Goal: Transaction & Acquisition: Obtain resource

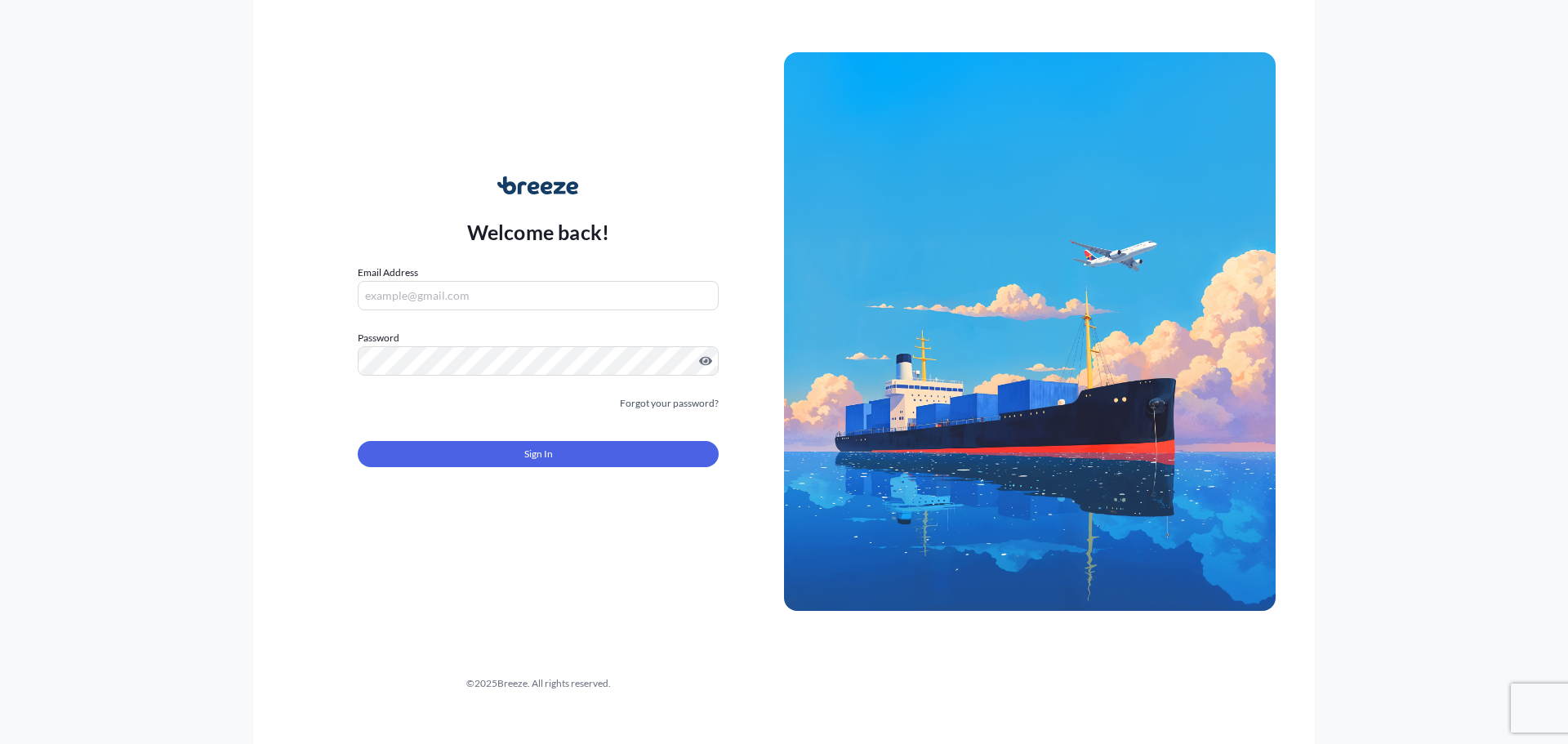
type input "[PERSON_NAME][EMAIL_ADDRESS][DOMAIN_NAME]"
click at [618, 442] on div "Sign In" at bounding box center [538, 449] width 361 height 36
click at [613, 460] on button "Sign In" at bounding box center [538, 455] width 361 height 27
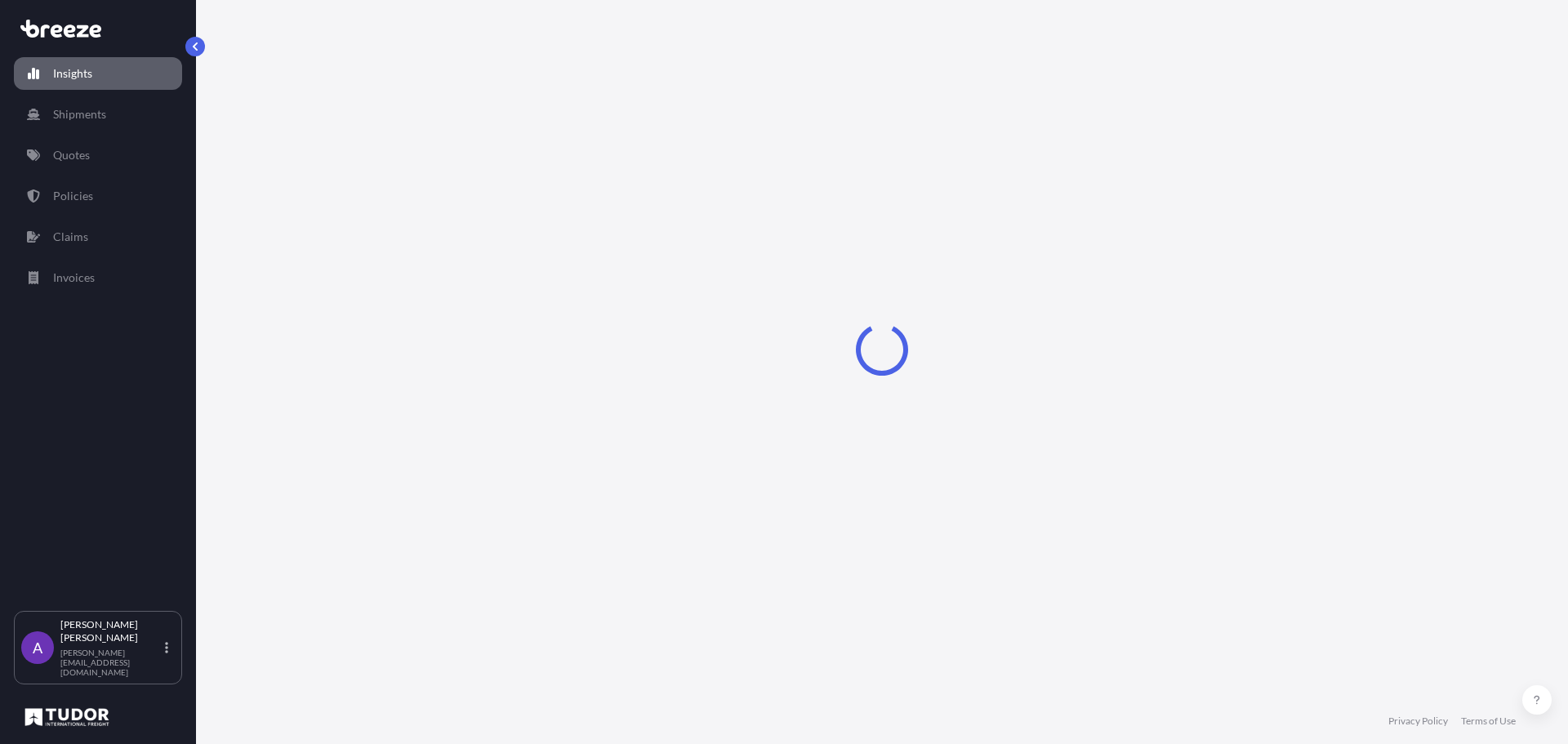
select select "2025"
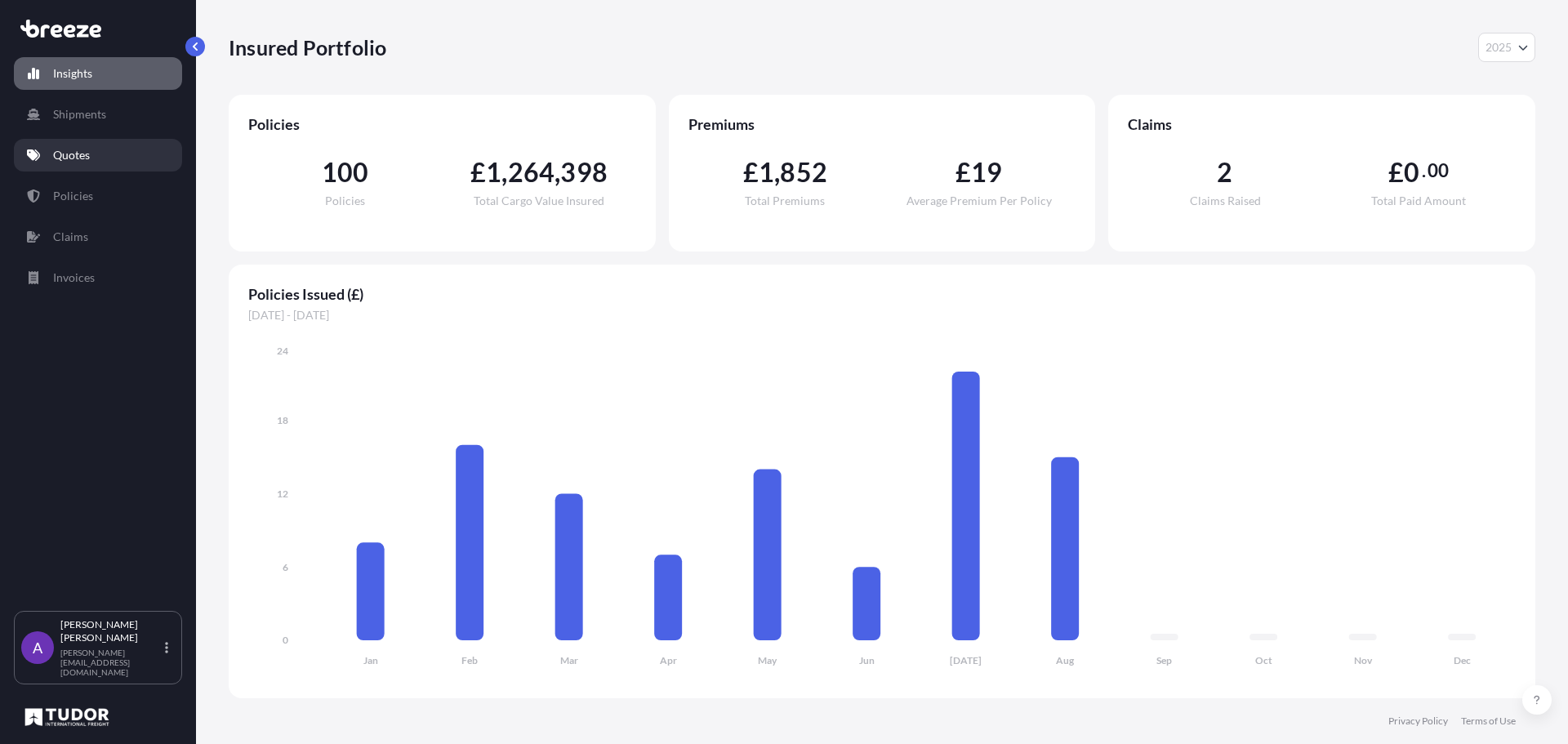
click at [67, 145] on link "Quotes" at bounding box center [98, 155] width 168 height 32
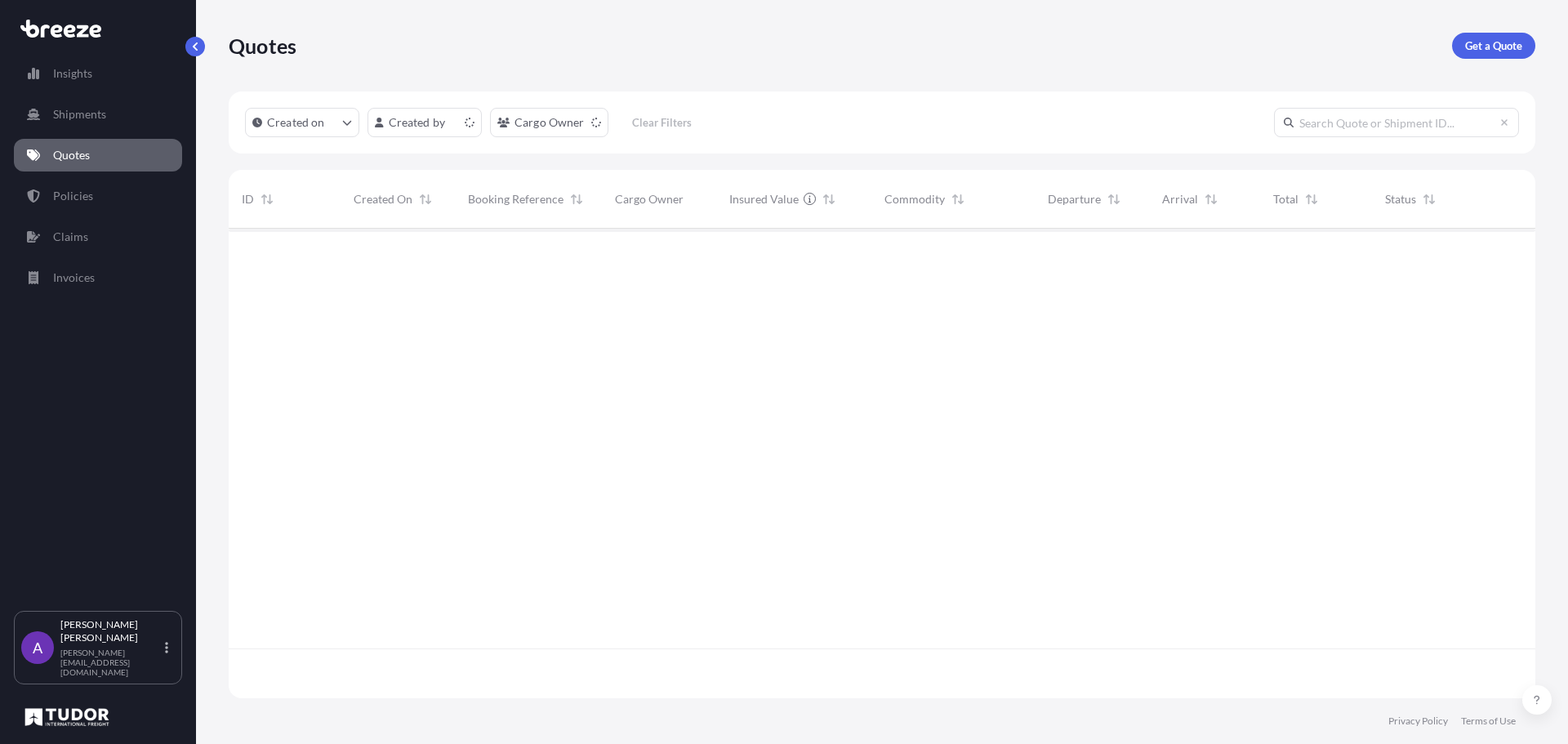
scroll to position [466, 1295]
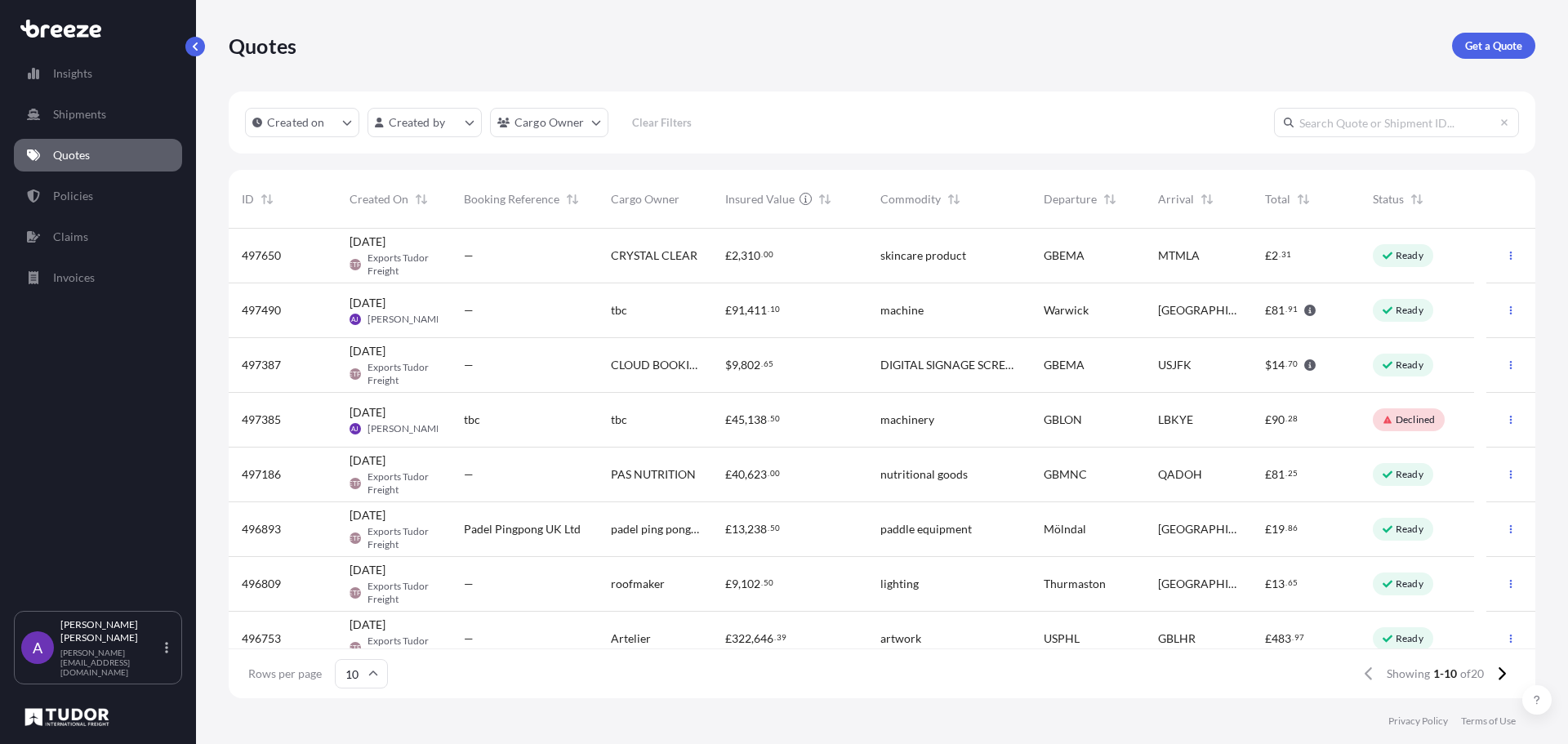
click at [1498, 32] on link "Get a Quote" at bounding box center [1494, 46] width 84 height 27
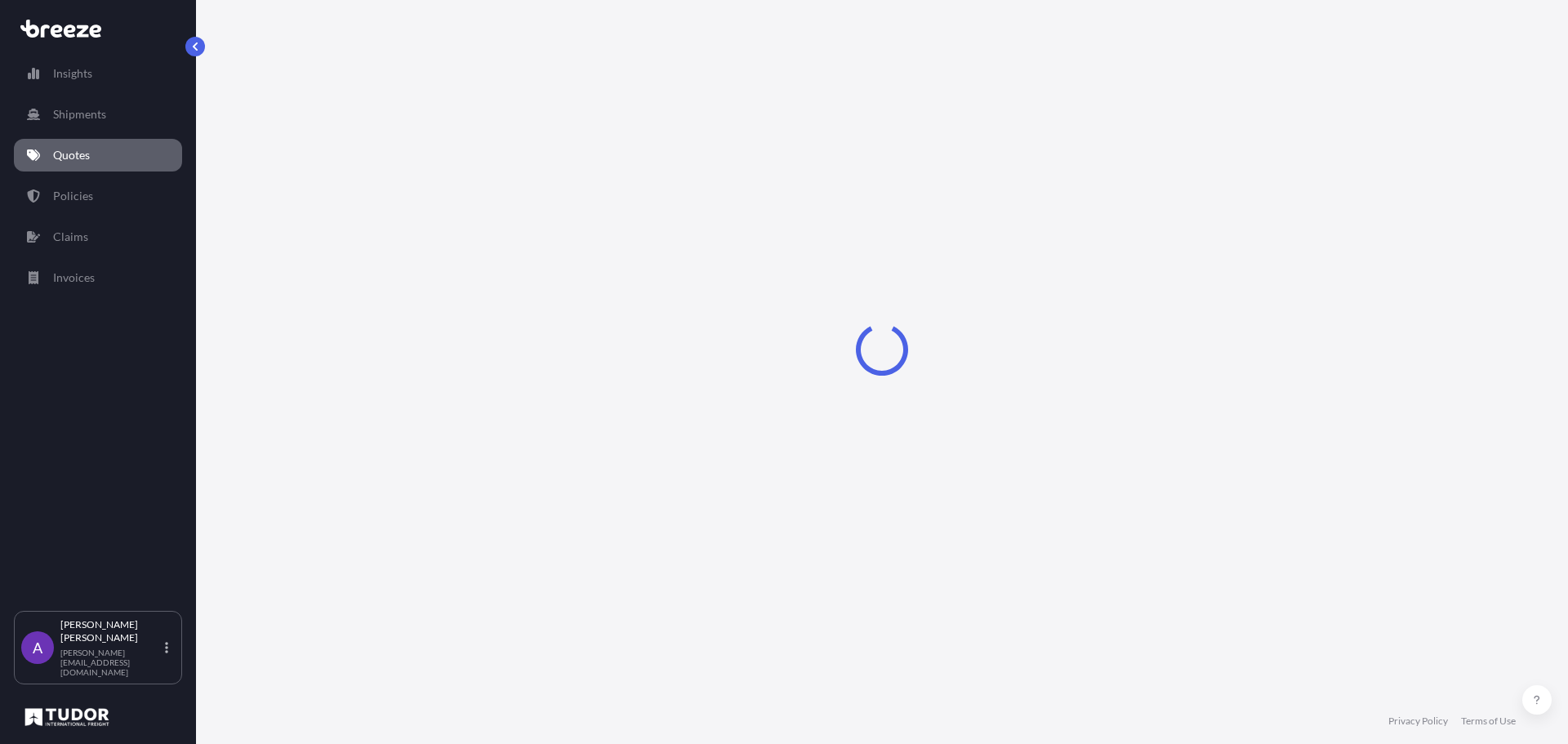
select select "Sea"
select select "1"
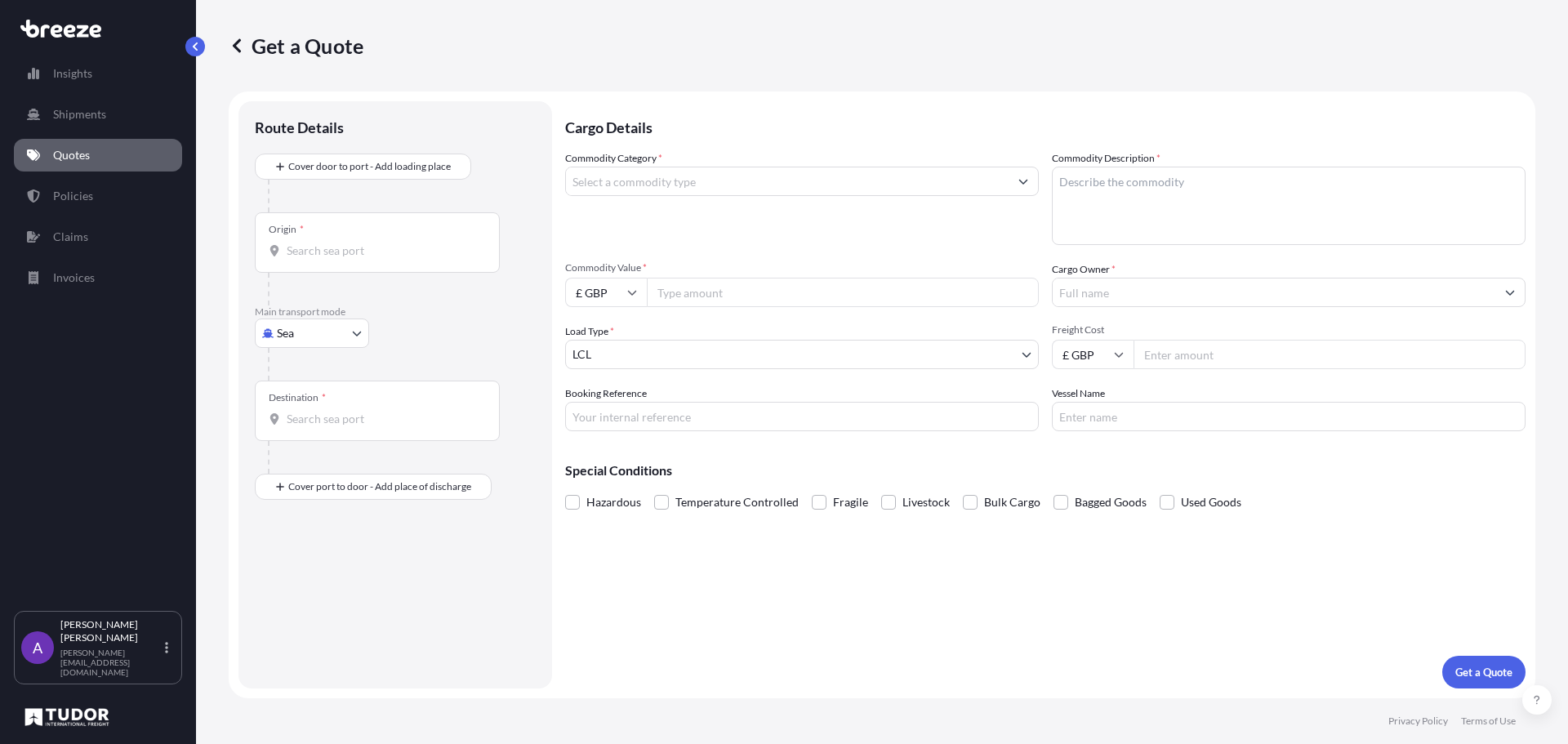
click at [315, 417] on input "Destination *" at bounding box center [383, 418] width 193 height 16
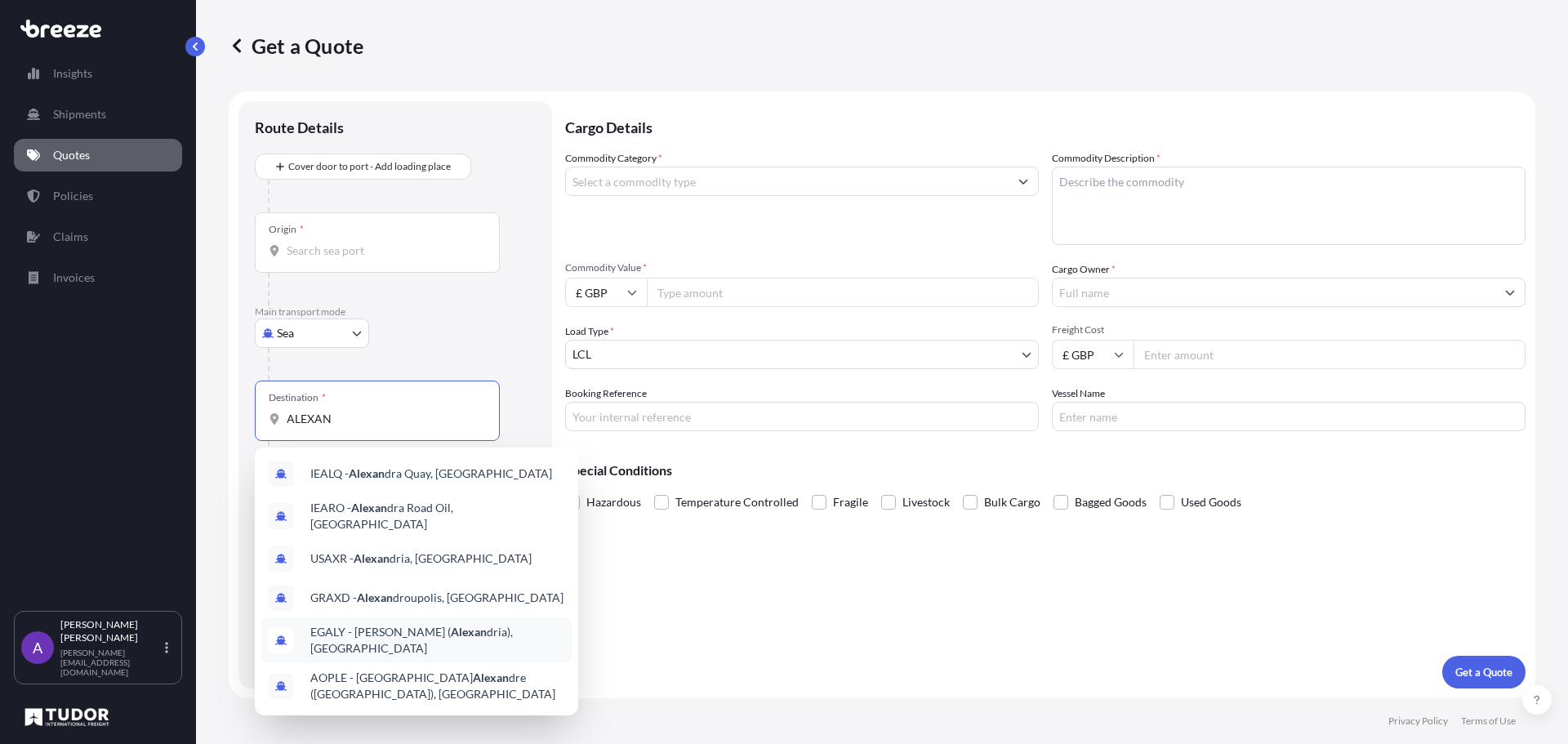
click at [393, 633] on span "EGALY - [PERSON_NAME] ( [PERSON_NAME]), [GEOGRAPHIC_DATA]" at bounding box center [438, 640] width 254 height 32
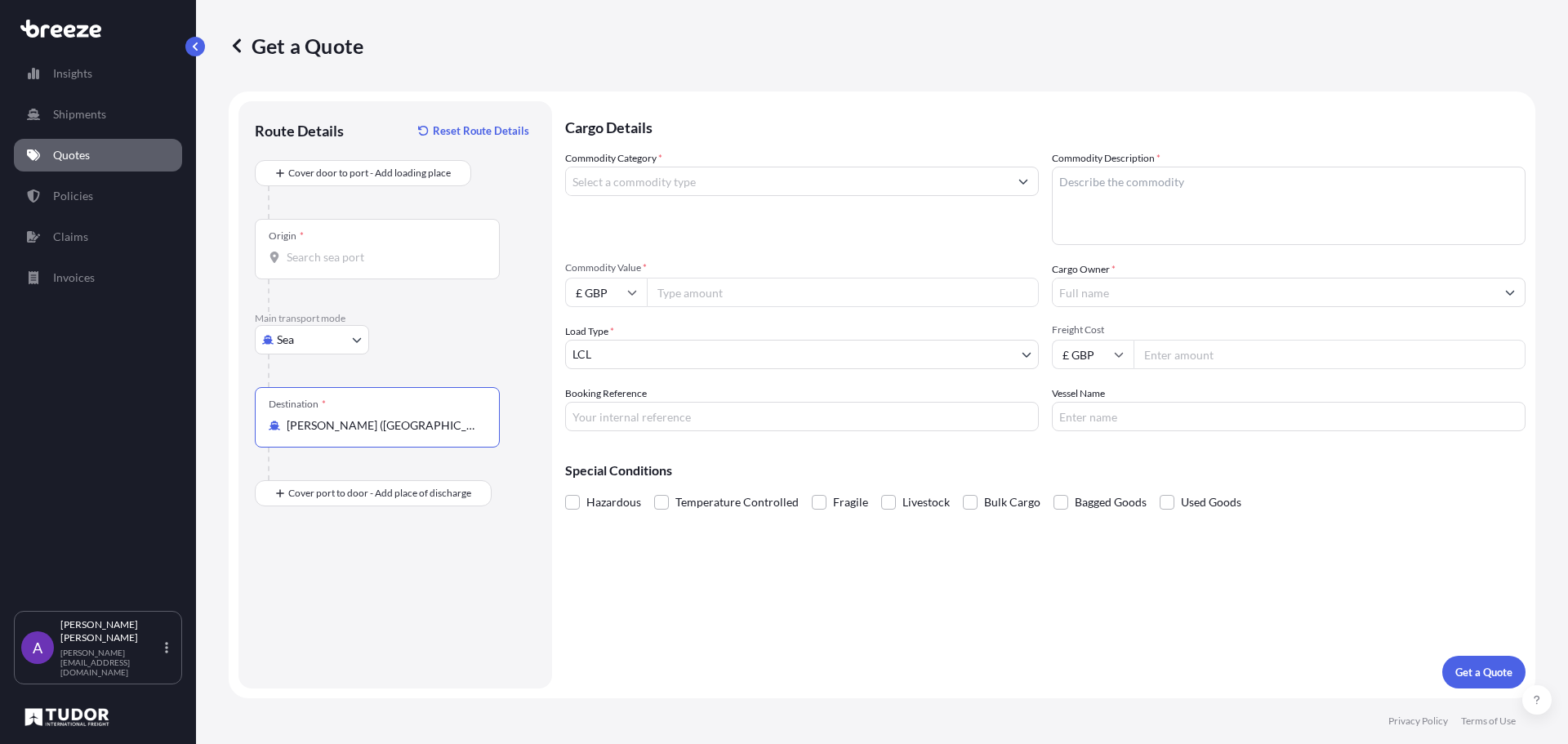
type input "[PERSON_NAME] ([GEOGRAPHIC_DATA]), [GEOGRAPHIC_DATA]"
click at [346, 262] on input "Origin *" at bounding box center [383, 256] width 193 height 16
type input "GBFXT - Felixstowe, [GEOGRAPHIC_DATA]"
click at [688, 185] on input "Commodity Category *" at bounding box center [787, 181] width 442 height 29
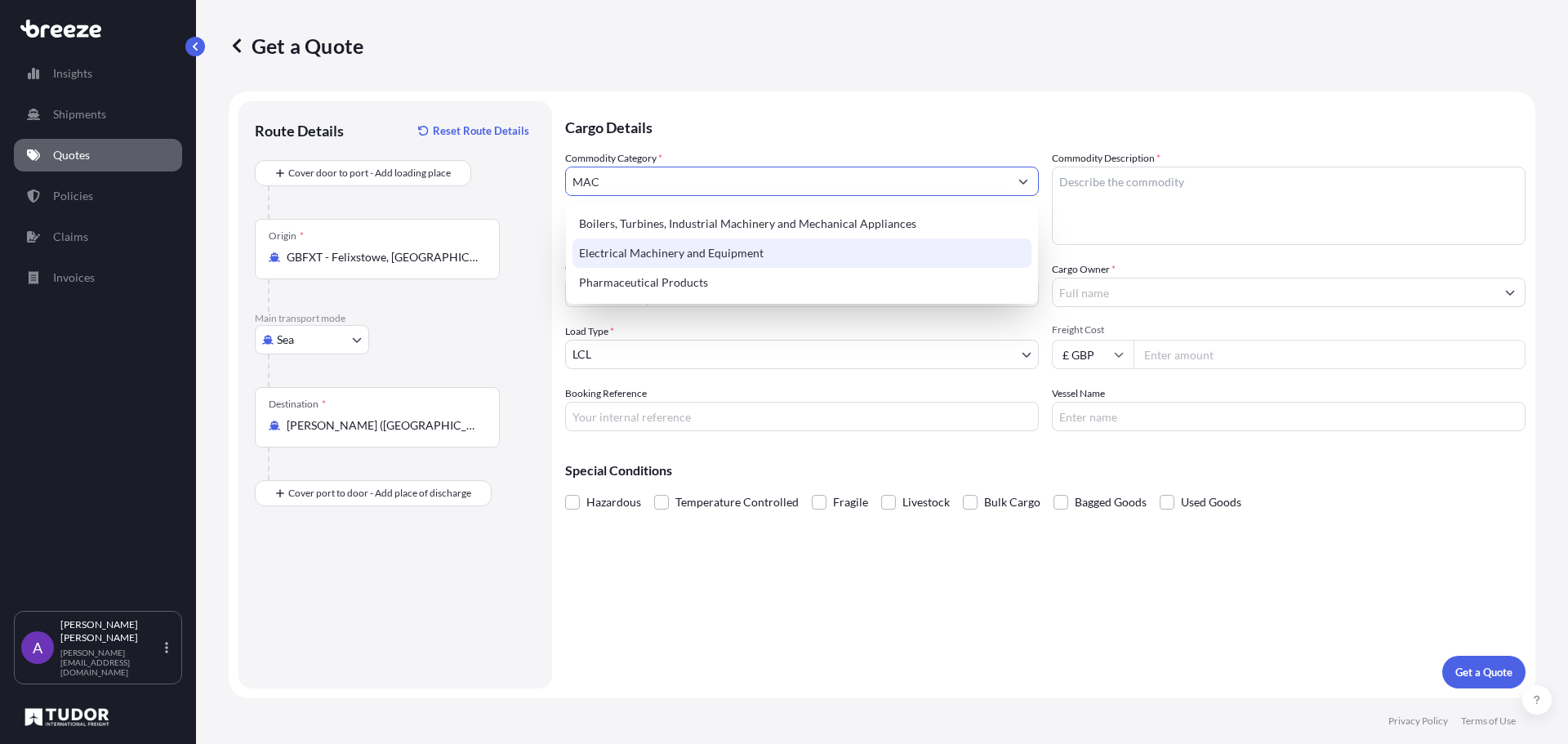
click at [681, 253] on div "Electrical Machinery and Equipment" at bounding box center [802, 252] width 459 height 29
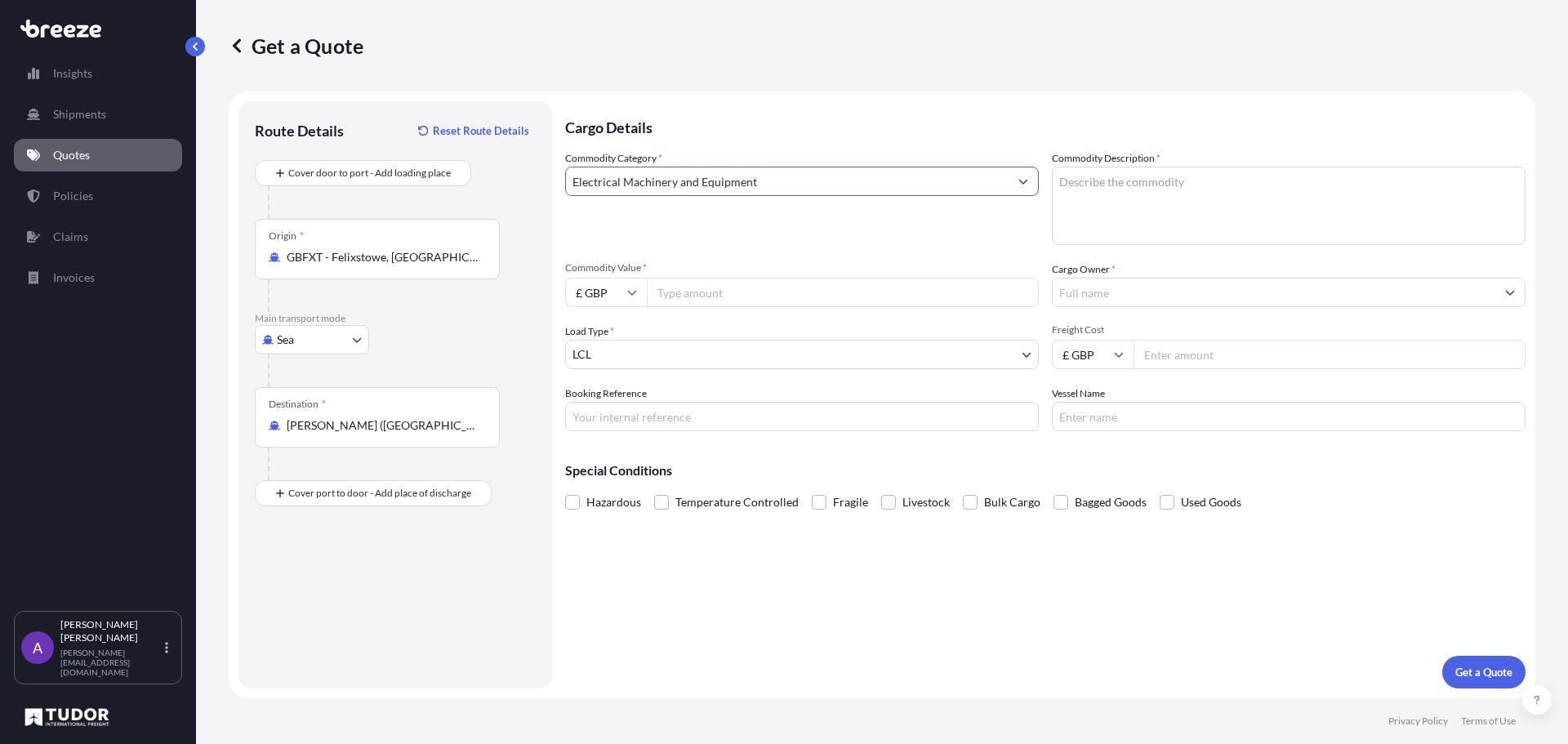
type input "Electrical Machinery and Equipment"
click at [1168, 186] on textarea "Commodity Description *" at bounding box center [1288, 206] width 474 height 79
type textarea "MACHINE"
type input "40000"
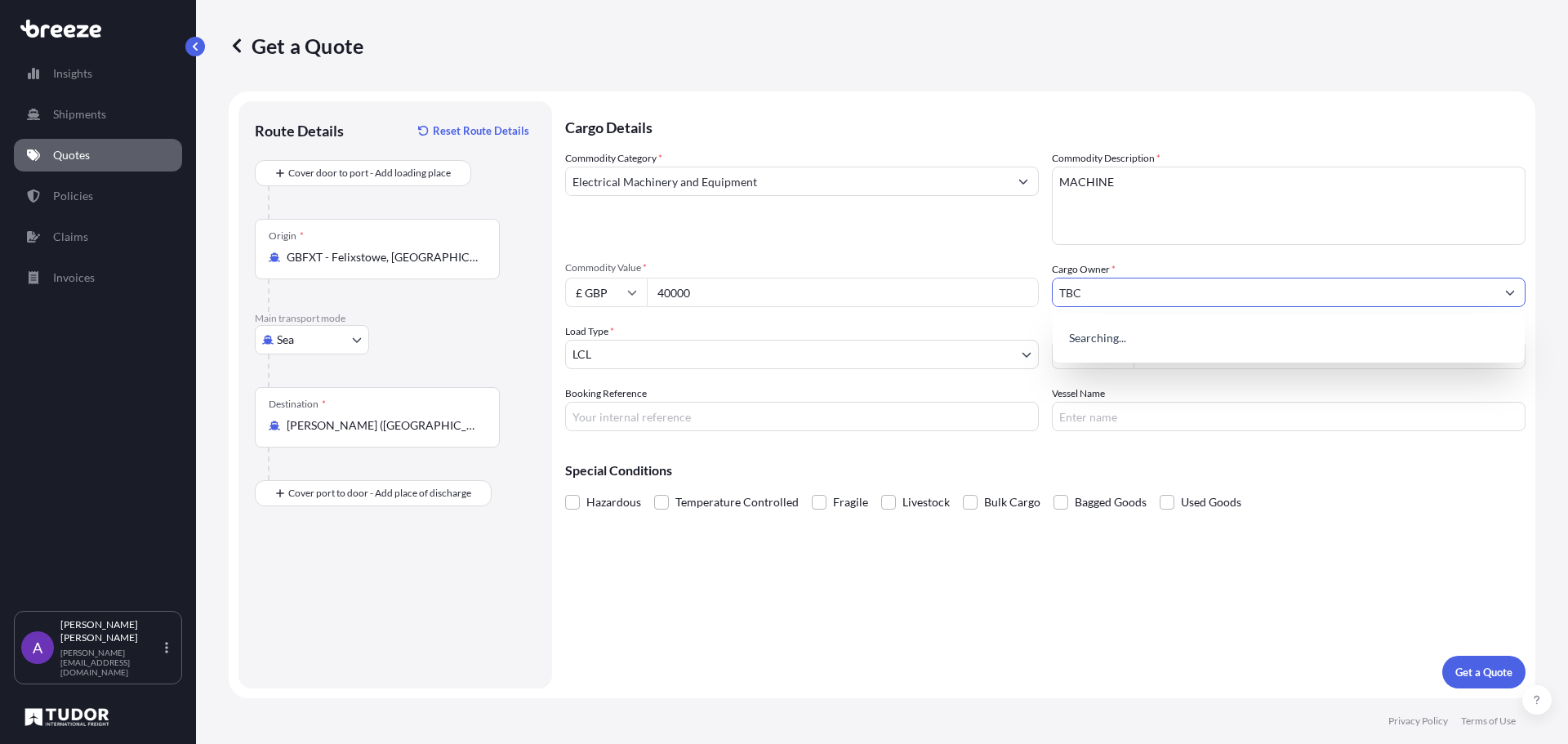
type input "TBC"
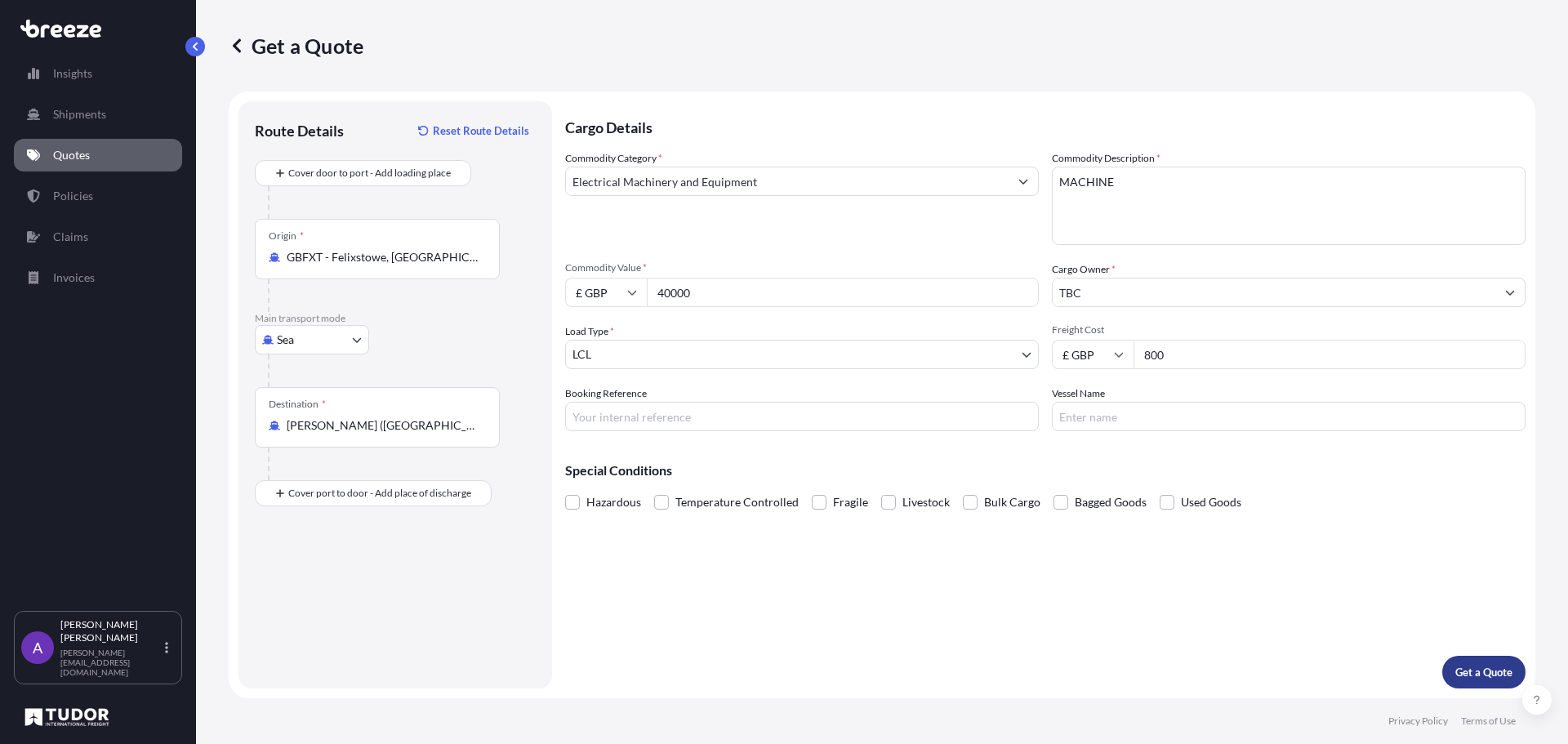
type input "800"
click at [1478, 672] on p "Get a Quote" at bounding box center [1484, 672] width 57 height 16
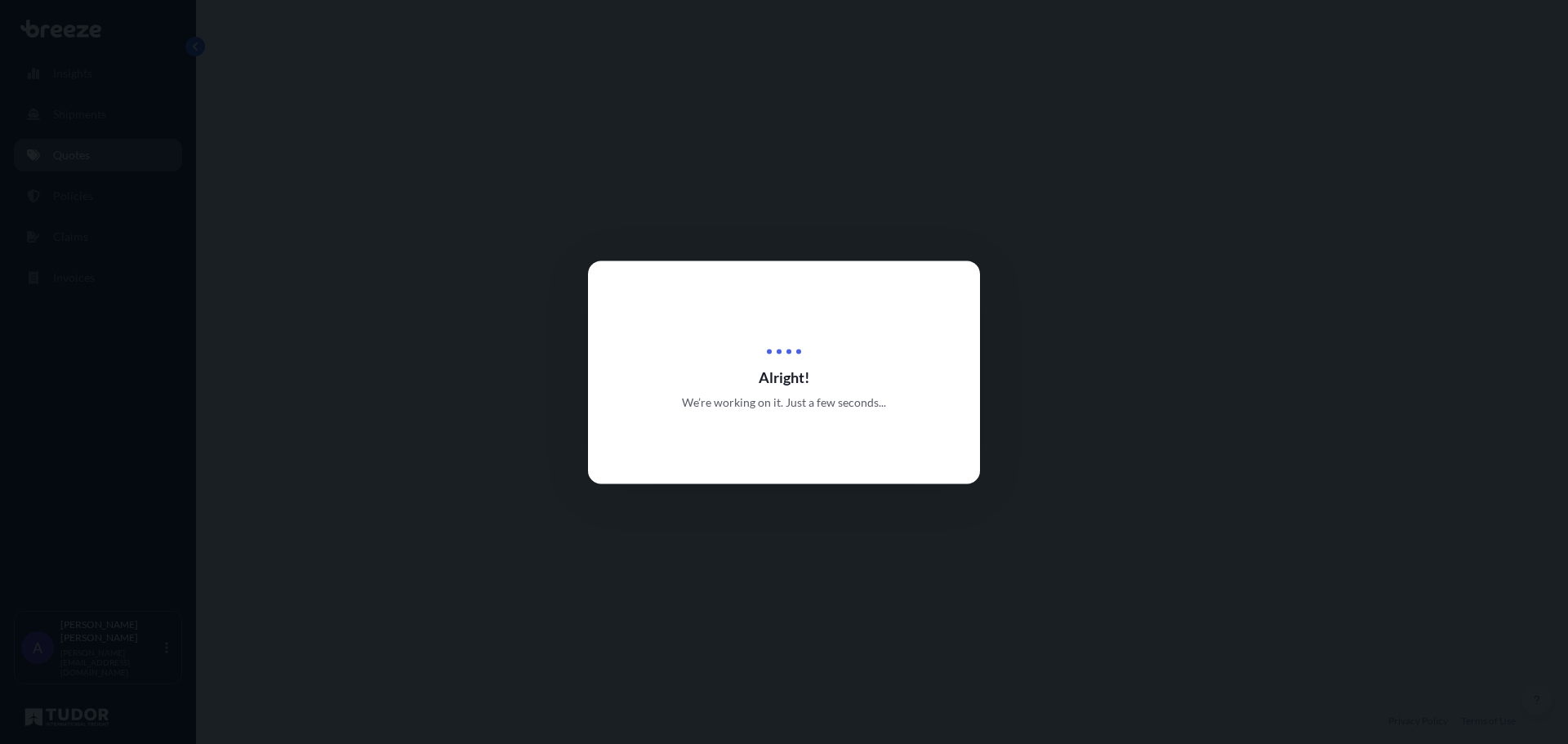
select select "Sea"
select select "1"
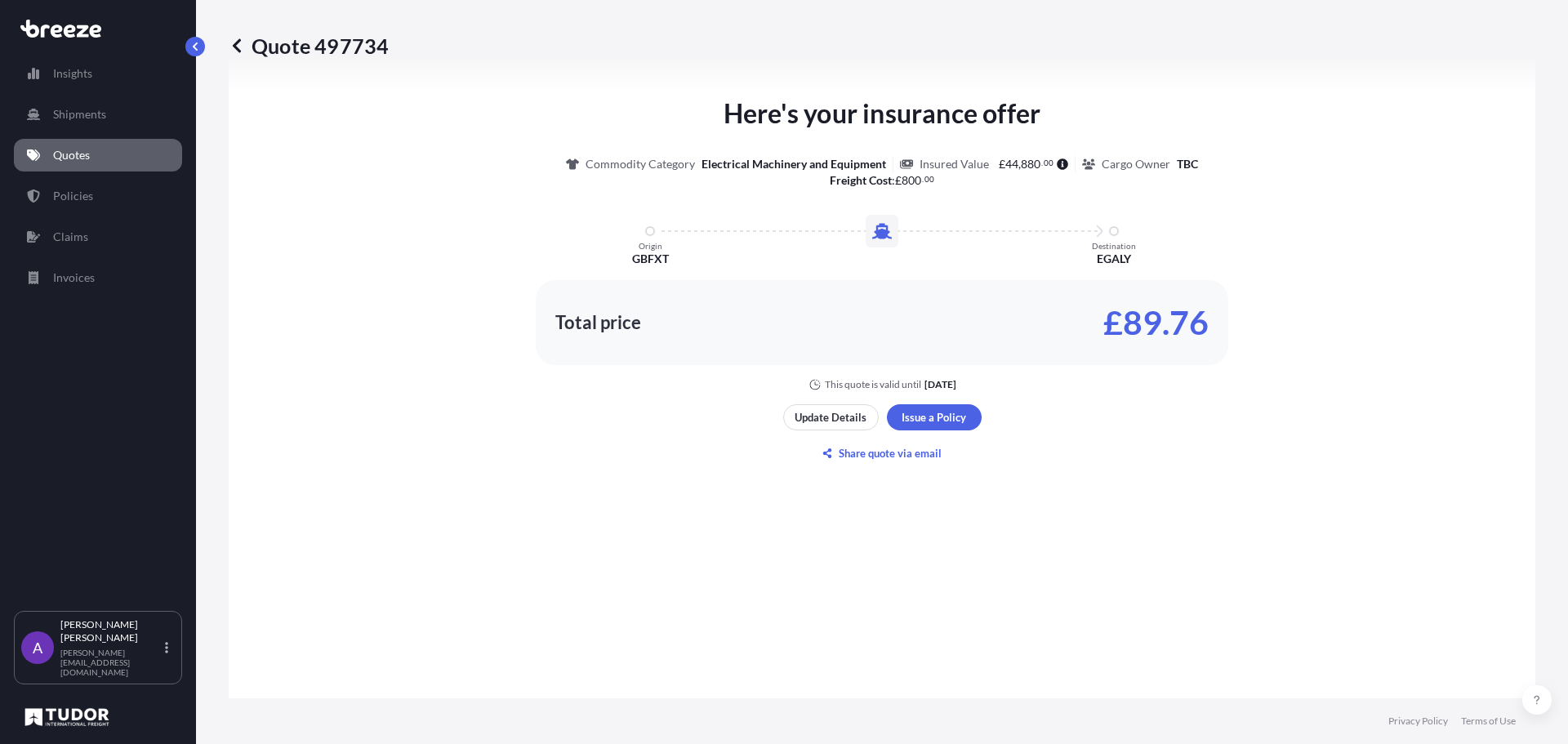
scroll to position [736, 0]
click at [887, 452] on p "Share quote via email" at bounding box center [890, 451] width 103 height 16
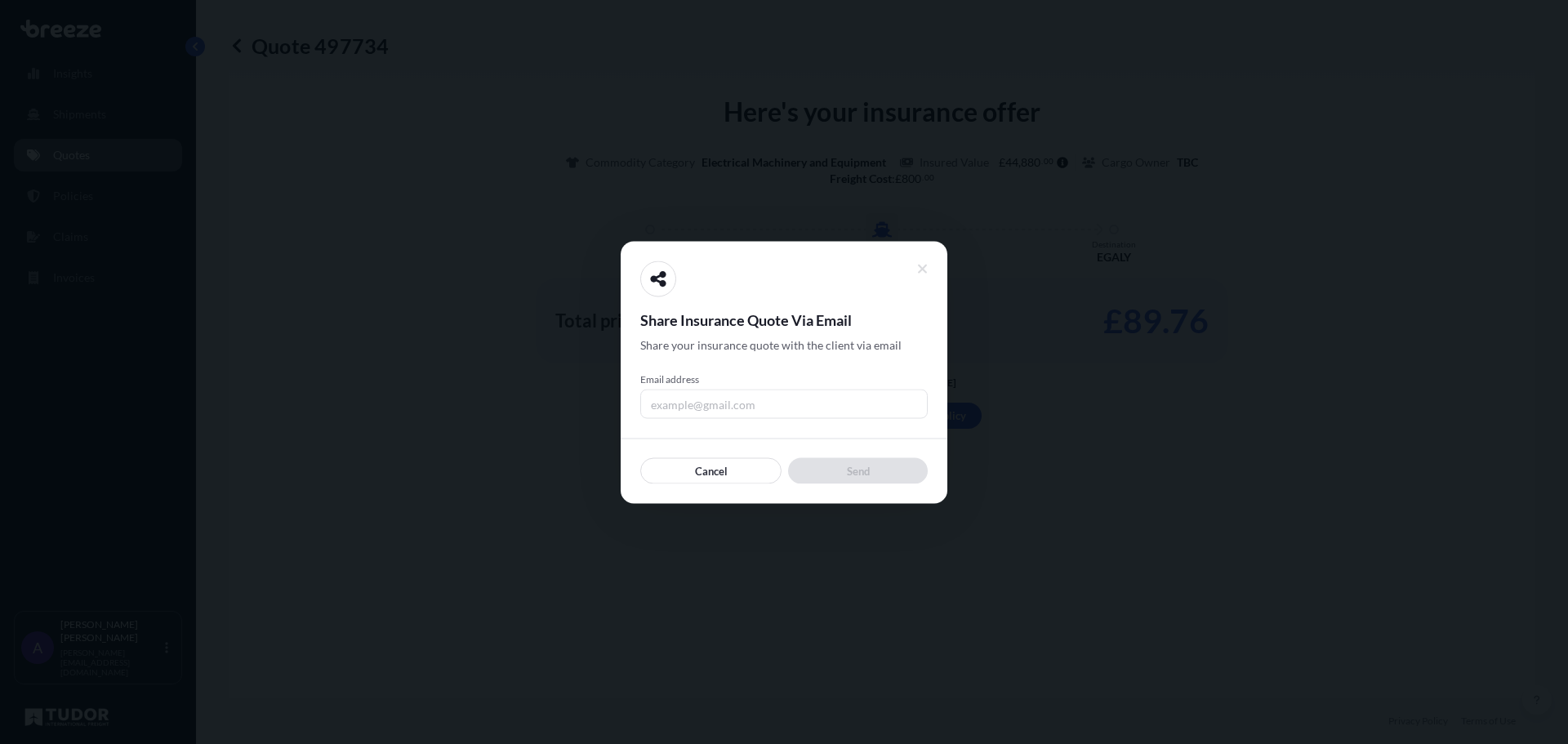
click at [814, 414] on input "Email address" at bounding box center [784, 403] width 288 height 29
type input "[PERSON_NAME][EMAIL_ADDRESS][DOMAIN_NAME]"
